Goal: Check status: Check status

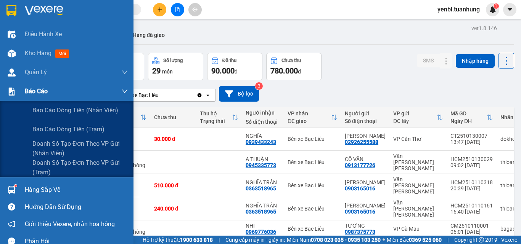
click at [23, 92] on div "Báo cáo" at bounding box center [66, 91] width 133 height 19
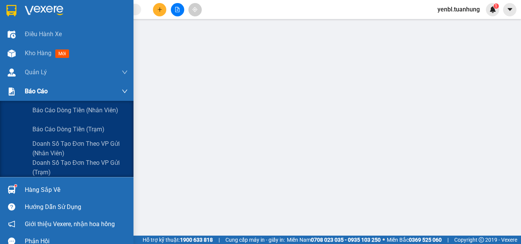
click at [37, 88] on span "Báo cáo" at bounding box center [36, 91] width 23 height 10
click at [22, 94] on div "Báo cáo" at bounding box center [66, 91] width 133 height 19
click at [23, 86] on div "Báo cáo" at bounding box center [66, 91] width 133 height 19
click at [50, 93] on div "Báo cáo" at bounding box center [76, 91] width 103 height 19
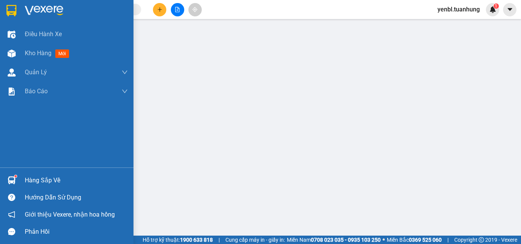
click at [38, 178] on div "Hàng sắp về" at bounding box center [76, 180] width 103 height 11
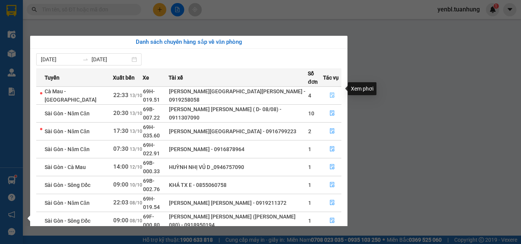
click at [329, 93] on icon "file-done" at bounding box center [331, 95] width 5 height 5
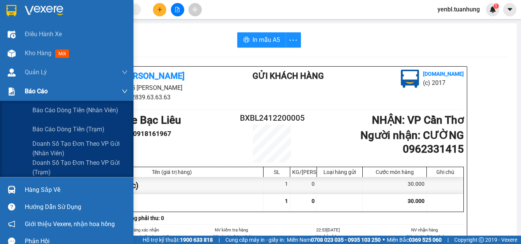
click at [22, 90] on div "Báo cáo" at bounding box center [66, 91] width 133 height 19
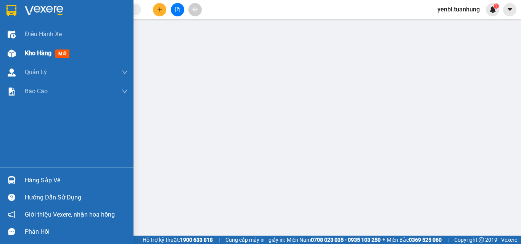
click at [38, 55] on span "Kho hàng" at bounding box center [38, 53] width 27 height 7
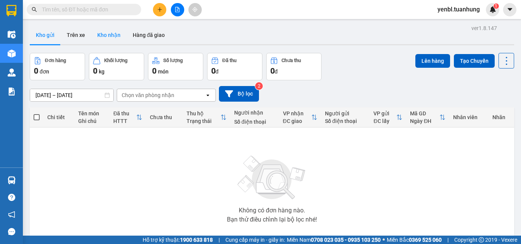
click at [109, 38] on button "Kho nhận" at bounding box center [108, 35] width 35 height 18
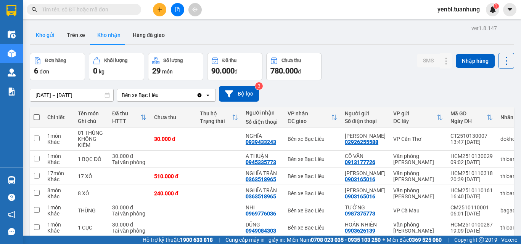
click at [43, 32] on button "Kho gửi" at bounding box center [45, 35] width 31 height 18
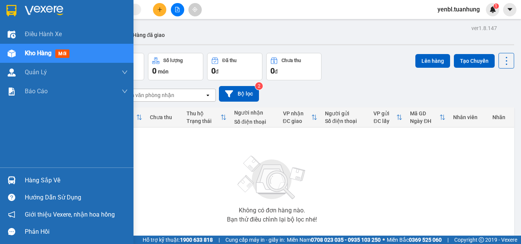
click at [17, 182] on div at bounding box center [11, 180] width 13 height 13
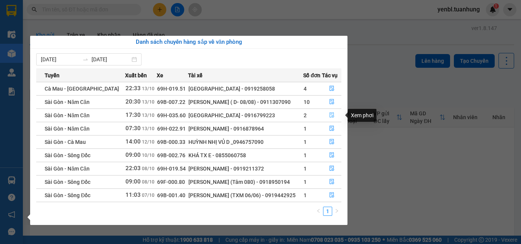
click at [332, 115] on icon "file-done" at bounding box center [331, 114] width 5 height 5
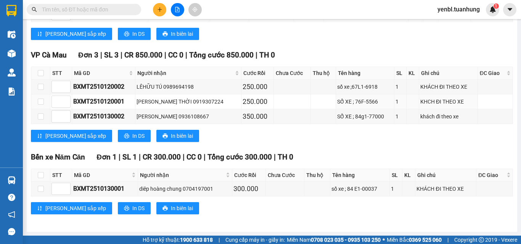
scroll to position [108, 0]
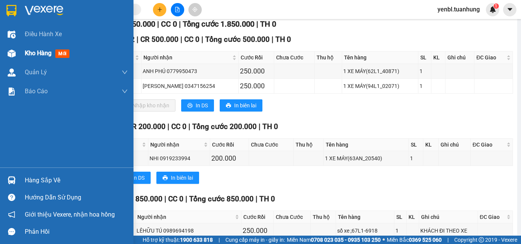
click at [40, 52] on span "Kho hàng" at bounding box center [38, 53] width 27 height 7
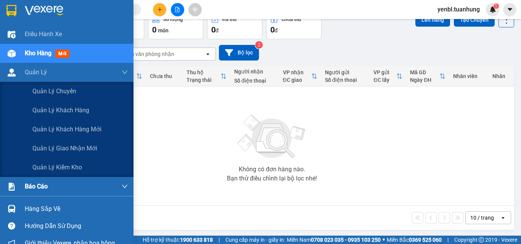
scroll to position [42, 0]
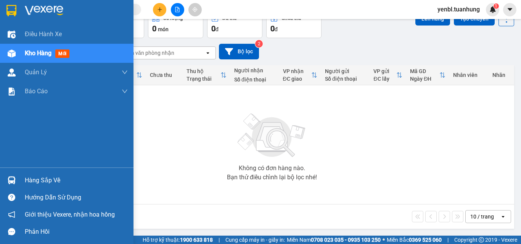
click at [33, 179] on div "Hàng sắp về" at bounding box center [76, 180] width 103 height 11
